Goal: Browse casually

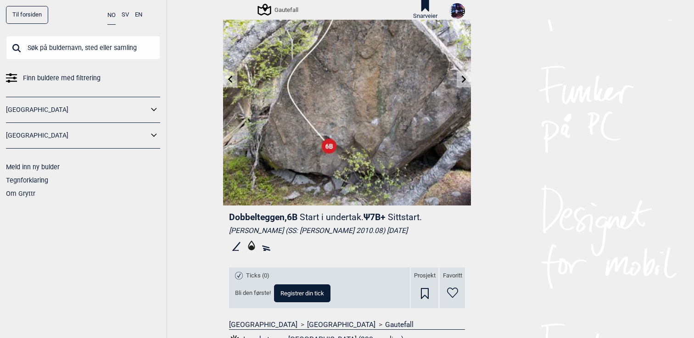
scroll to position [70, 0]
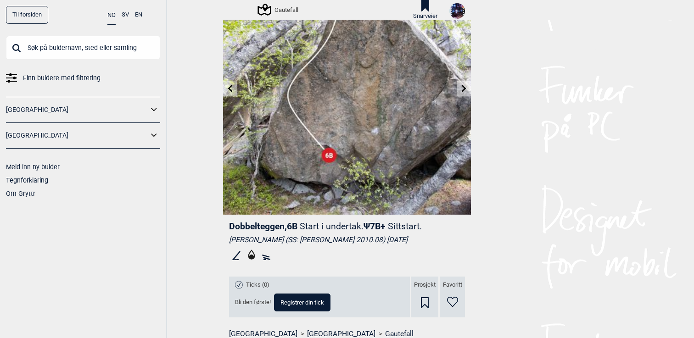
click at [463, 92] on link at bounding box center [463, 88] width 14 height 15
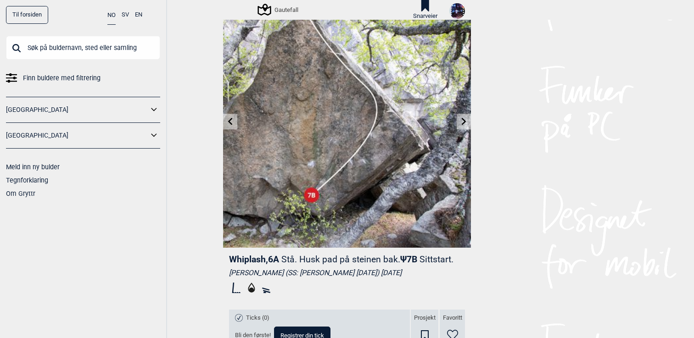
scroll to position [37, 0]
click at [466, 124] on link at bounding box center [463, 121] width 14 height 15
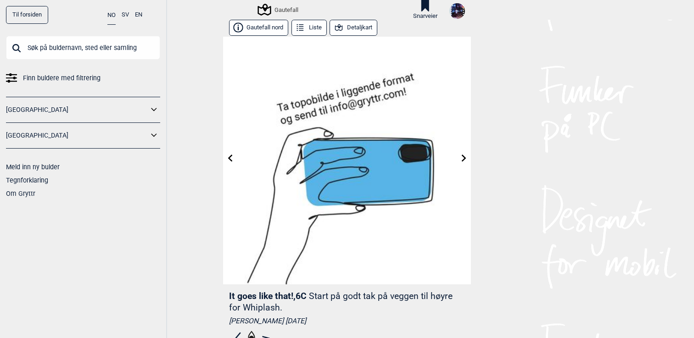
click at [467, 158] on link at bounding box center [463, 158] width 14 height 15
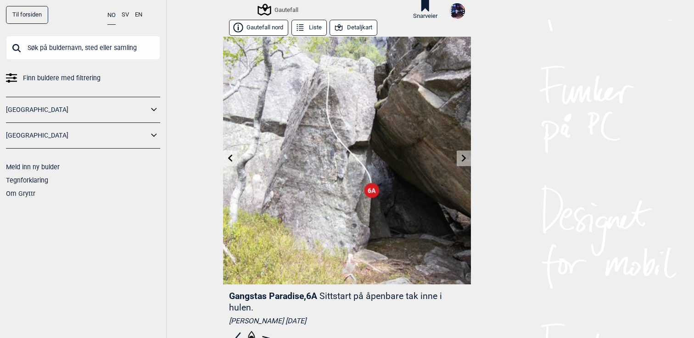
click at [467, 159] on icon at bounding box center [463, 158] width 7 height 7
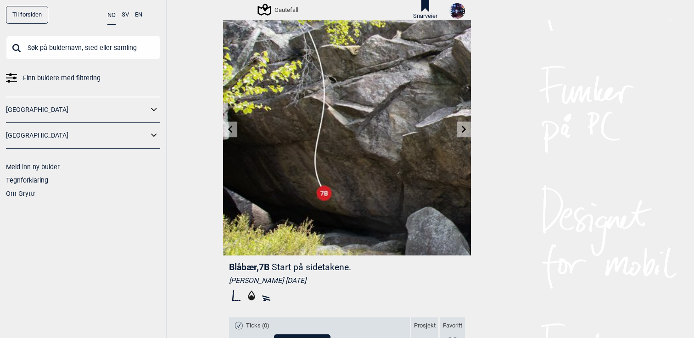
scroll to position [22, 0]
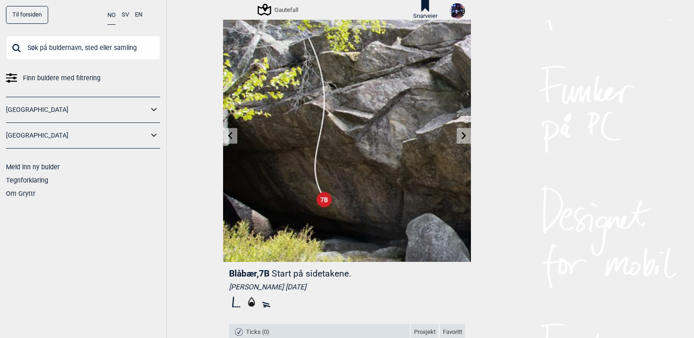
click at [460, 140] on link at bounding box center [463, 135] width 14 height 15
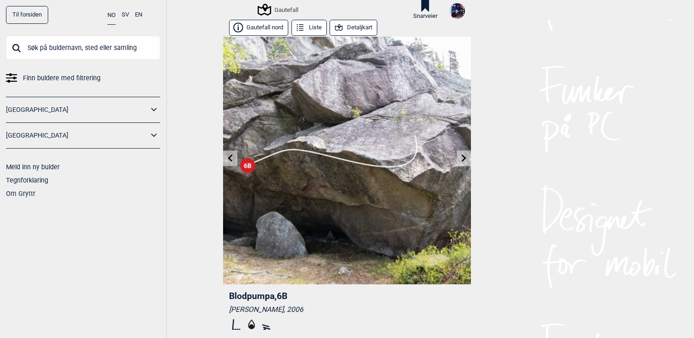
click at [460, 140] on img at bounding box center [347, 161] width 248 height 248
click at [464, 158] on icon at bounding box center [463, 158] width 5 height 7
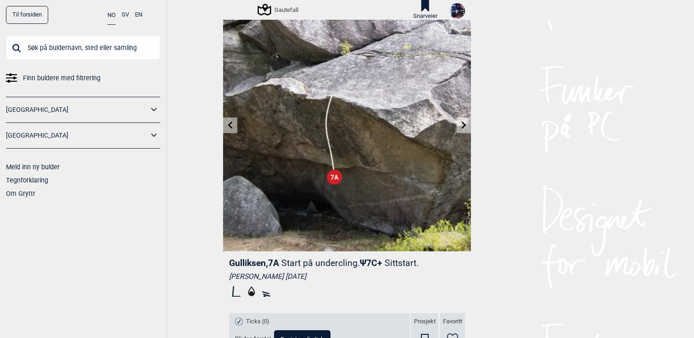
scroll to position [32, 0]
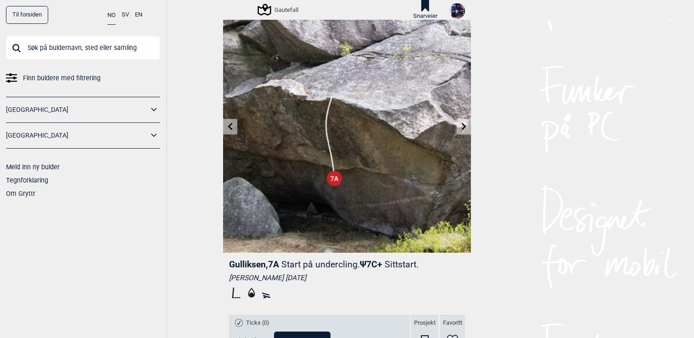
click at [468, 131] on link at bounding box center [463, 126] width 14 height 15
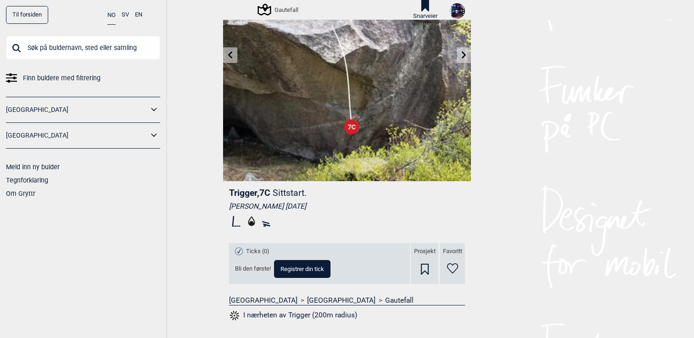
scroll to position [36, 0]
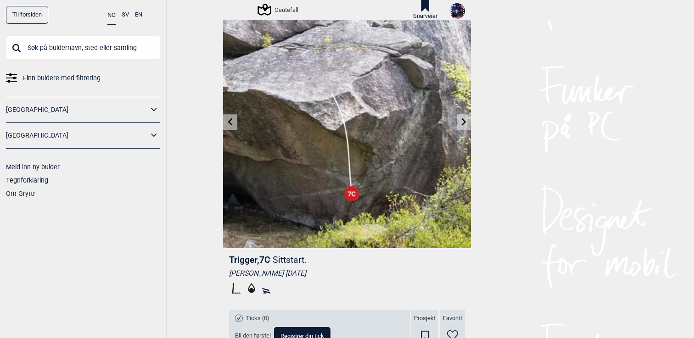
click at [463, 123] on icon at bounding box center [463, 121] width 5 height 7
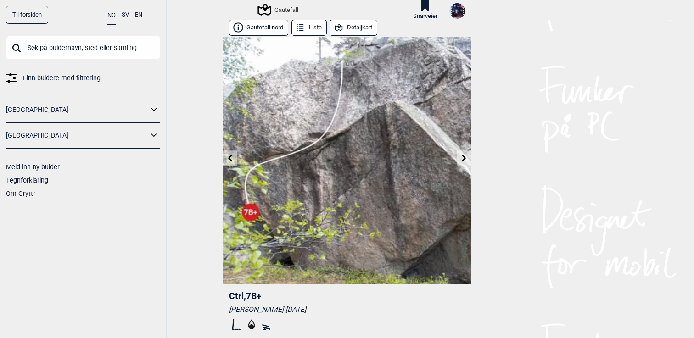
click at [461, 163] on link at bounding box center [463, 158] width 14 height 15
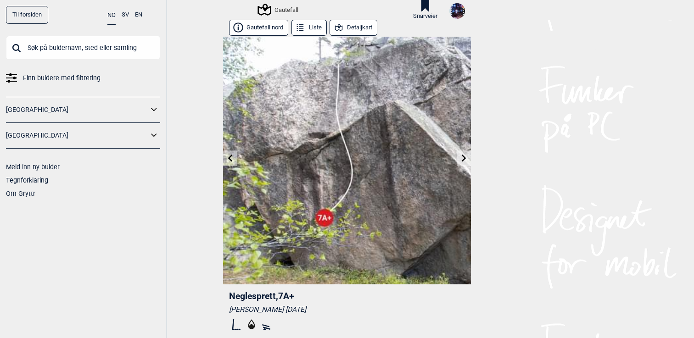
click at [464, 157] on icon at bounding box center [463, 158] width 5 height 7
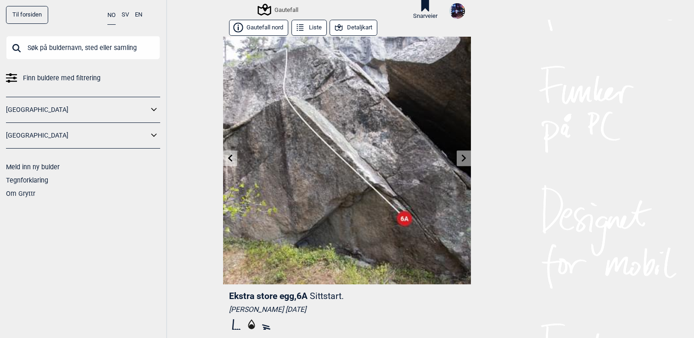
click at [464, 160] on icon at bounding box center [463, 158] width 7 height 7
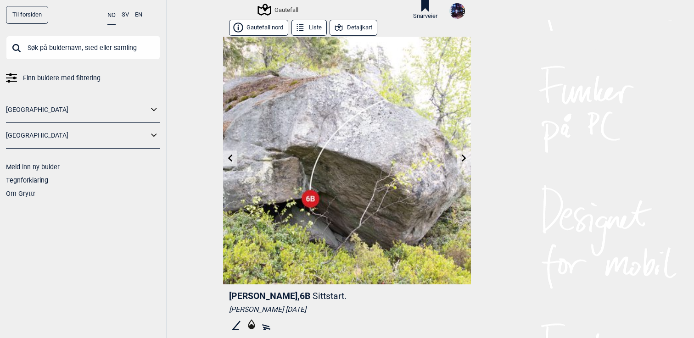
click at [464, 160] on icon at bounding box center [463, 158] width 7 height 7
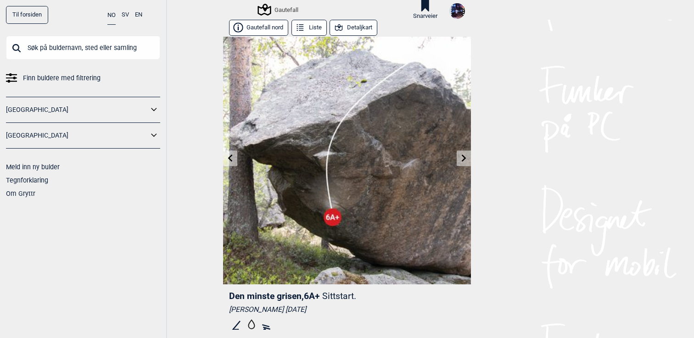
click at [464, 160] on icon at bounding box center [463, 158] width 7 height 7
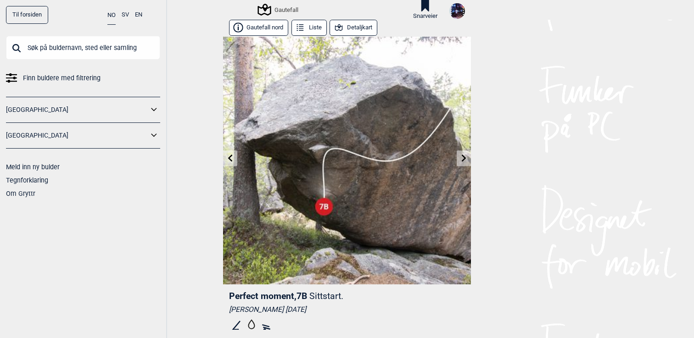
click at [464, 160] on icon at bounding box center [463, 158] width 7 height 7
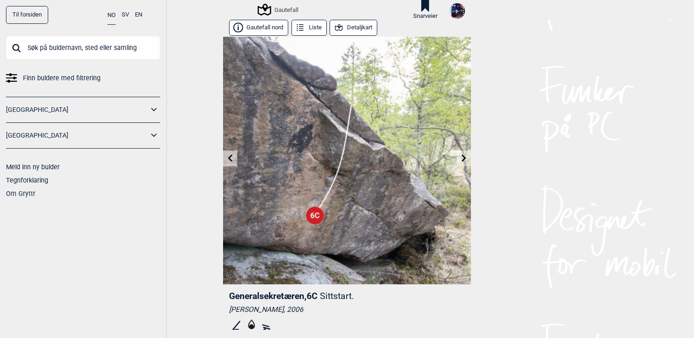
click at [227, 159] on icon at bounding box center [230, 158] width 7 height 7
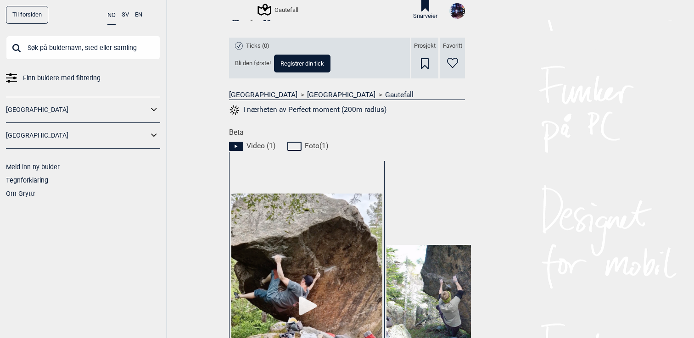
scroll to position [375, 0]
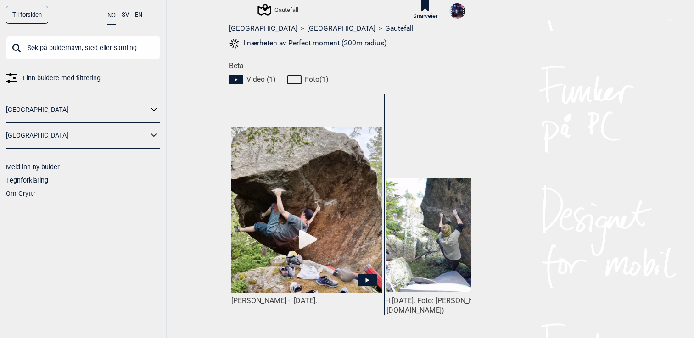
click at [335, 240] on img at bounding box center [306, 210] width 151 height 167
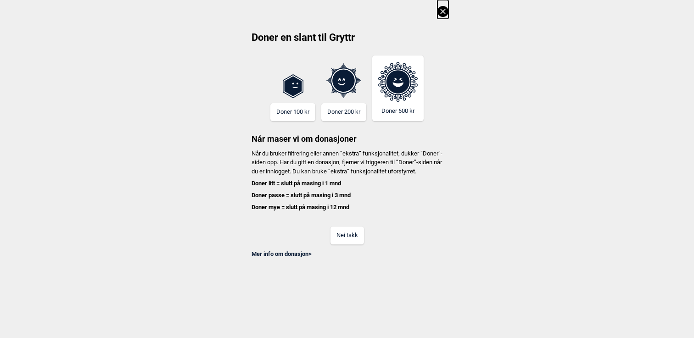
click at [339, 245] on button "Nei takk" at bounding box center [346, 236] width 33 height 18
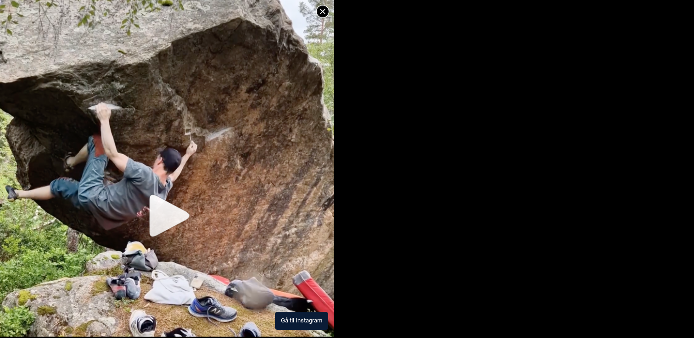
click at [291, 324] on button "Gå til Instagram" at bounding box center [301, 321] width 53 height 18
